Goal: Find specific page/section: Find specific page/section

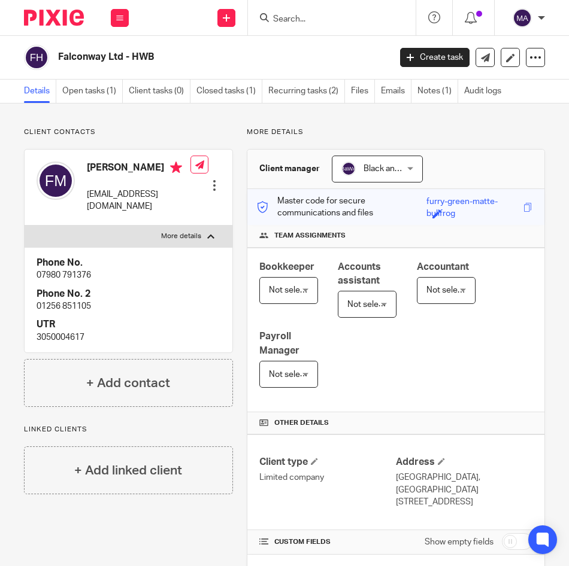
click at [326, 18] on input "Search" at bounding box center [326, 19] width 108 height 11
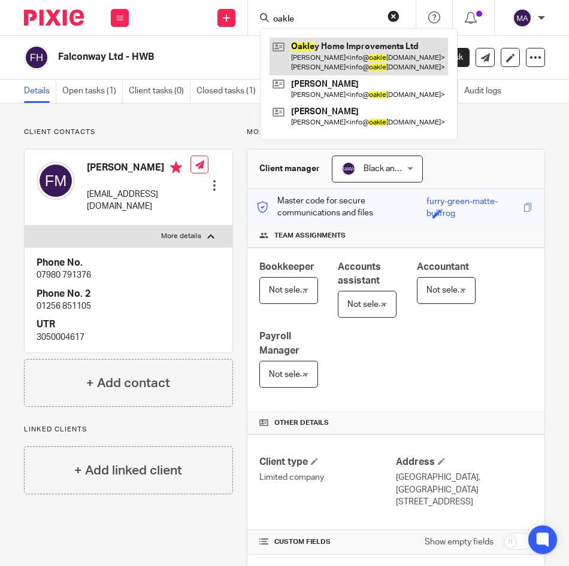
type input "oakle"
click at [339, 50] on link at bounding box center [358, 56] width 178 height 37
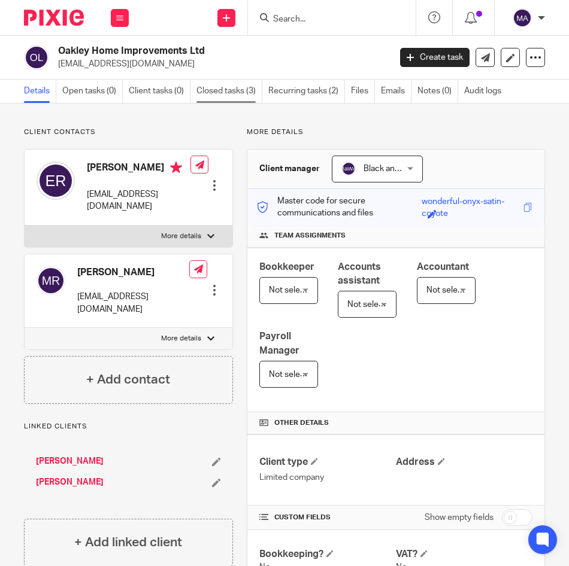
click at [215, 87] on link "Closed tasks (3)" at bounding box center [229, 91] width 66 height 23
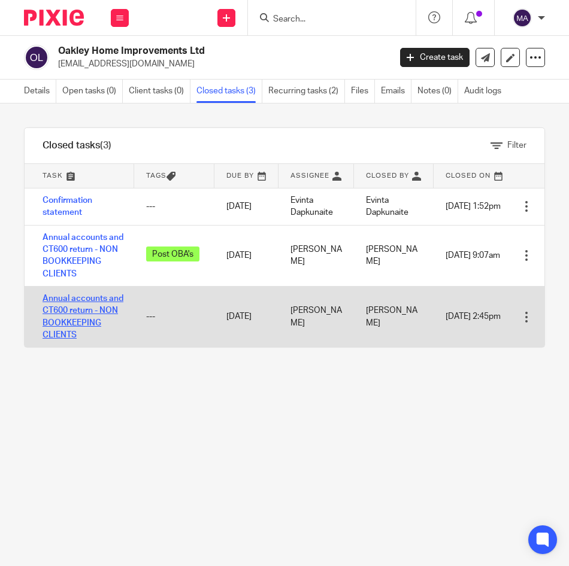
click at [72, 323] on link "Annual accounts and CT600 return - NON BOOKKEEPING CLIENTS" at bounding box center [82, 316] width 81 height 45
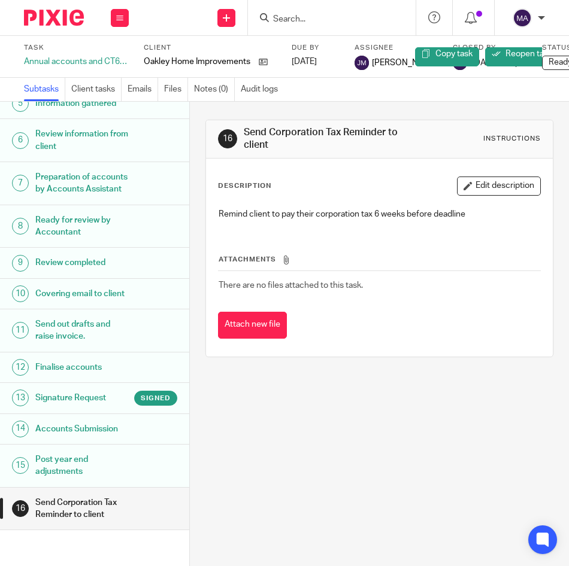
scroll to position [230, 0]
click at [53, 389] on h1 "Signature Request" at bounding box center [82, 398] width 95 height 18
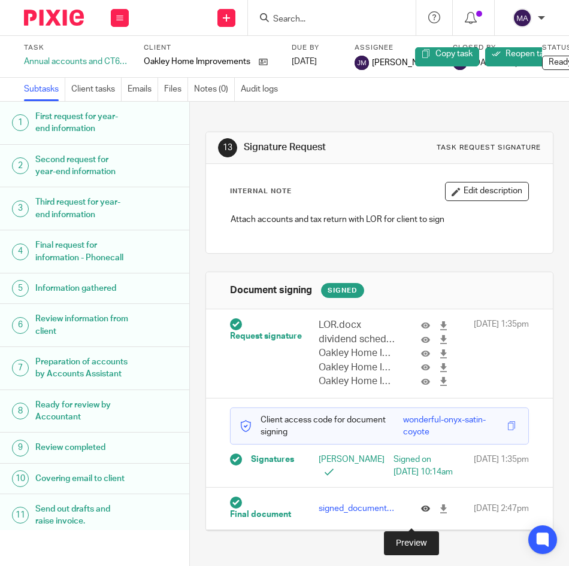
click at [421, 513] on icon at bounding box center [425, 509] width 9 height 9
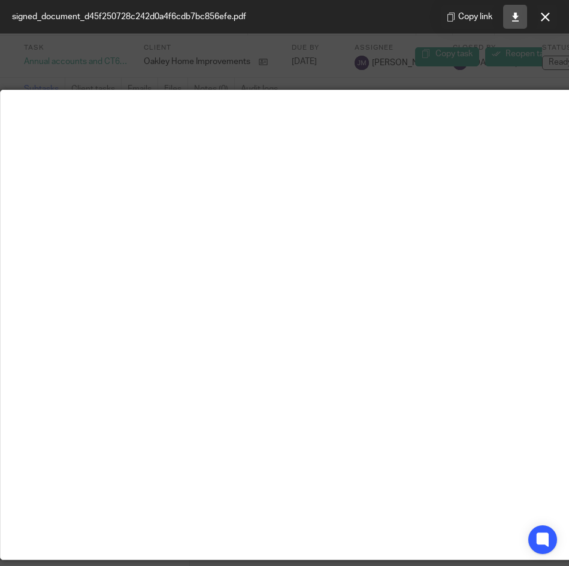
click at [511, 19] on icon at bounding box center [515, 17] width 9 height 9
